Goal: Transaction & Acquisition: Obtain resource

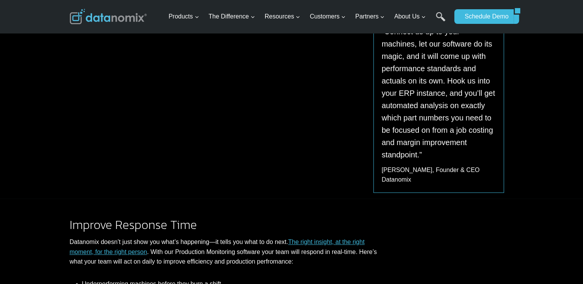
scroll to position [380, 0]
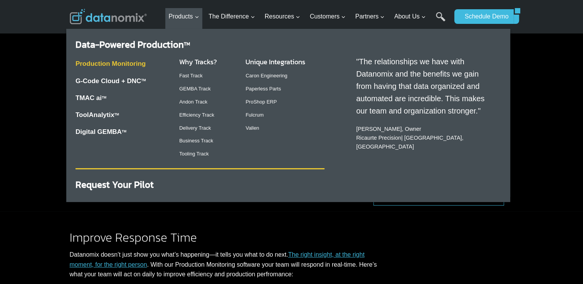
click at [135, 62] on link "Production Monitoring" at bounding box center [111, 63] width 70 height 7
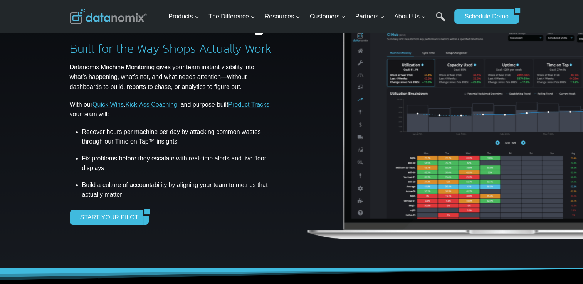
scroll to position [48, 0]
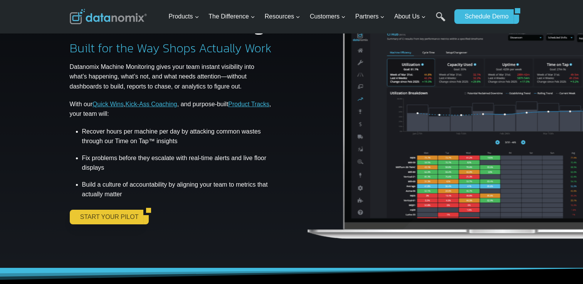
click at [127, 213] on link "START YOUR PILOT" at bounding box center [107, 217] width 74 height 15
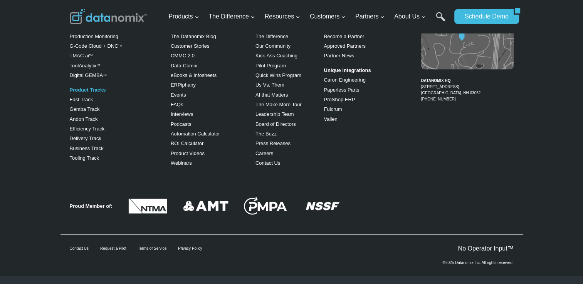
scroll to position [1692, 0]
